Goal: Information Seeking & Learning: Learn about a topic

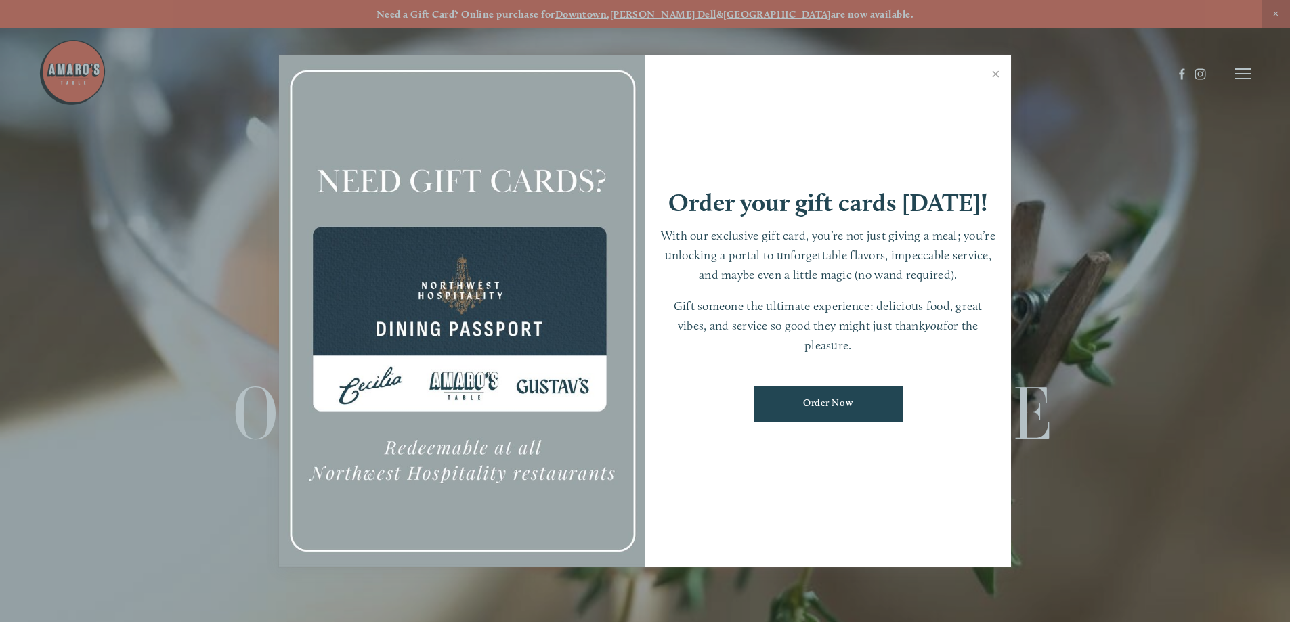
click at [827, 401] on link "Order Now" at bounding box center [827, 404] width 149 height 36
click at [996, 74] on link "Close" at bounding box center [995, 76] width 26 height 38
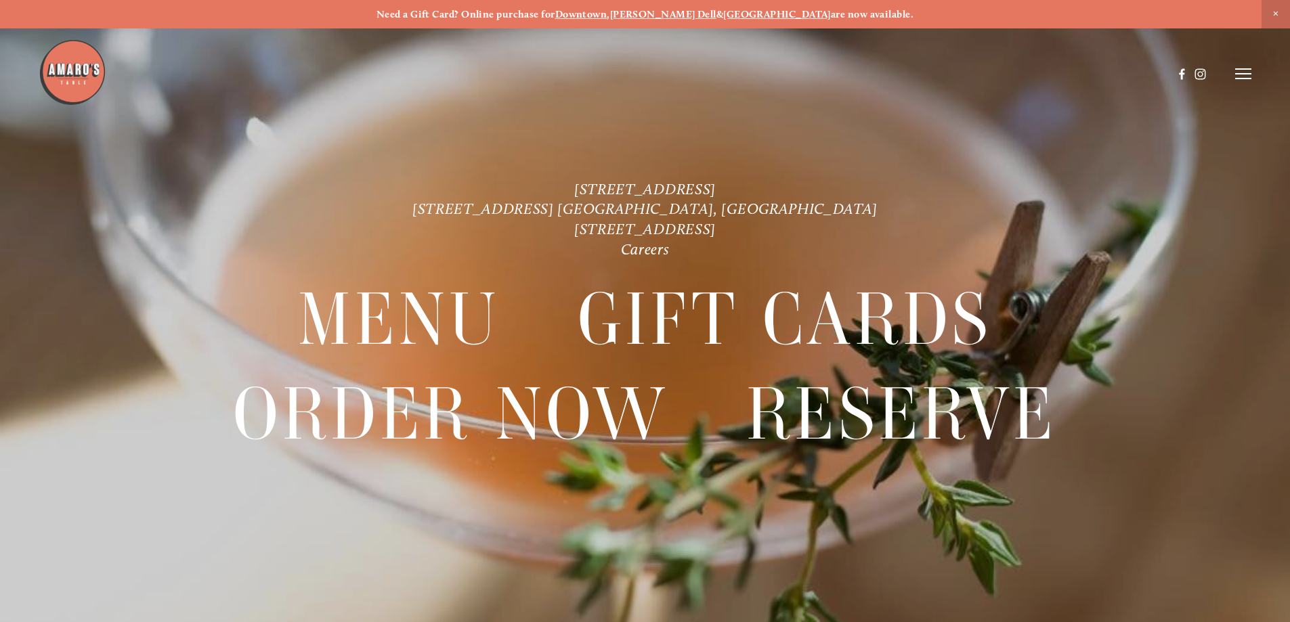
click at [1235, 69] on line at bounding box center [1243, 69] width 16 height 0
click at [948, 71] on span "Menu" at bounding box center [959, 73] width 28 height 13
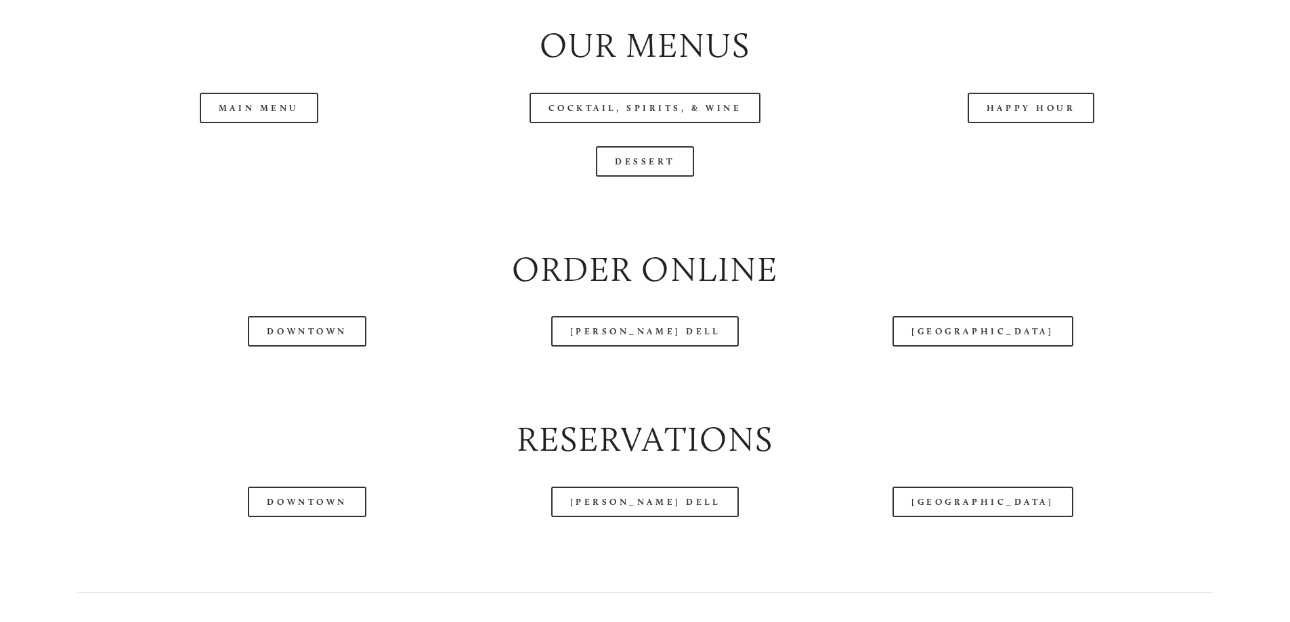
scroll to position [1625, 0]
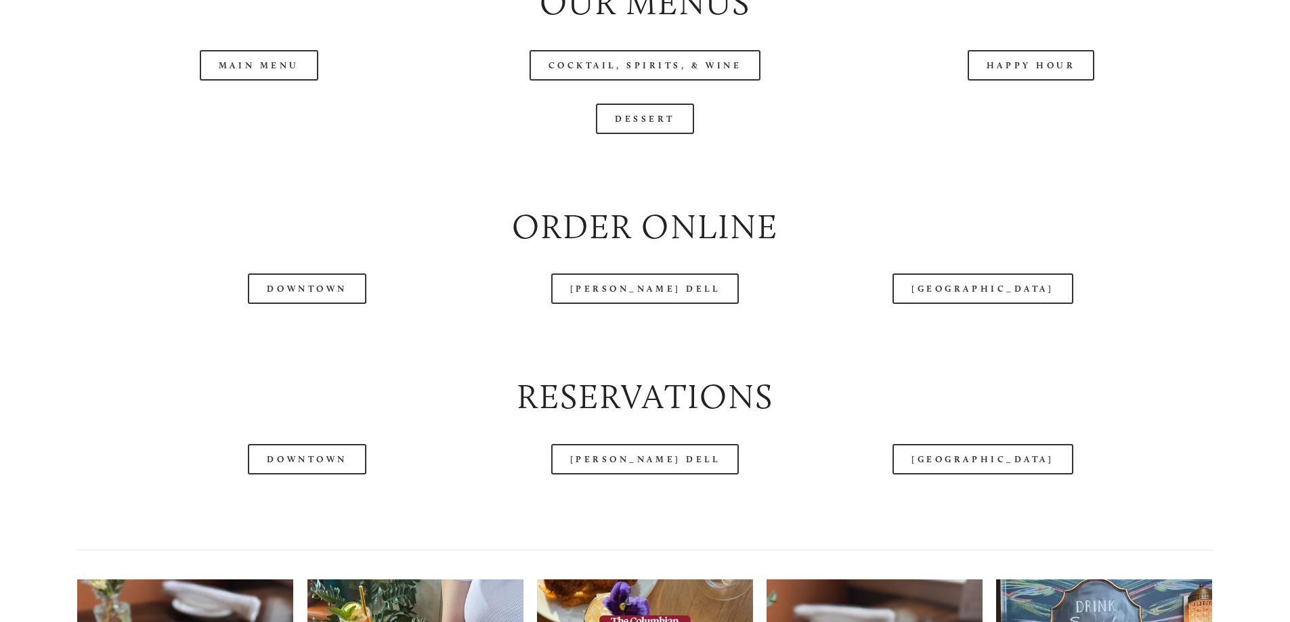
click at [230, 109] on header "Menu Order Now Visit Gallery 0" at bounding box center [645, 40] width 1212 height 148
click at [247, 114] on header "Menu Order Now Visit Gallery 0" at bounding box center [645, 40] width 1212 height 148
click at [244, 81] on link "Main Menu" at bounding box center [259, 65] width 118 height 30
click at [658, 134] on link "Dessert" at bounding box center [645, 119] width 98 height 30
click at [1019, 110] on header "Menu Order Now Visit Gallery 0" at bounding box center [645, 40] width 1212 height 148
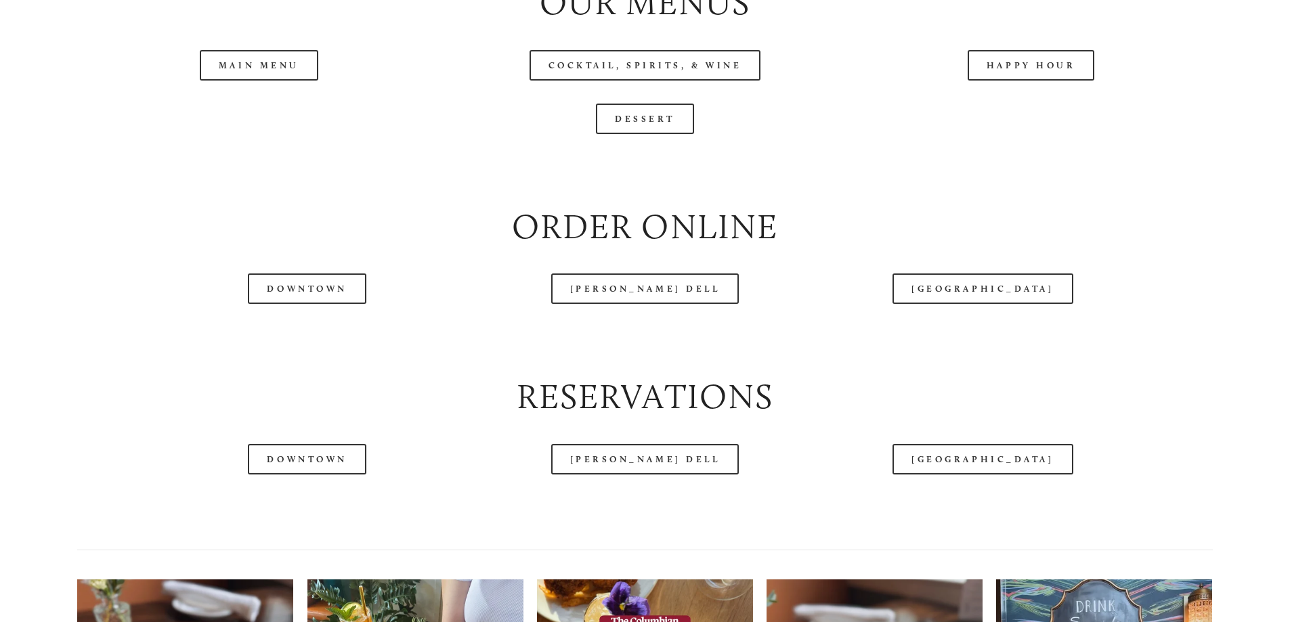
click at [1037, 113] on header "Menu Order Now Visit Gallery 0" at bounding box center [645, 40] width 1212 height 148
click at [995, 81] on link "Happy Hour" at bounding box center [1030, 65] width 127 height 30
click at [990, 475] on link "[GEOGRAPHIC_DATA]" at bounding box center [982, 459] width 180 height 30
